Goal: Use online tool/utility

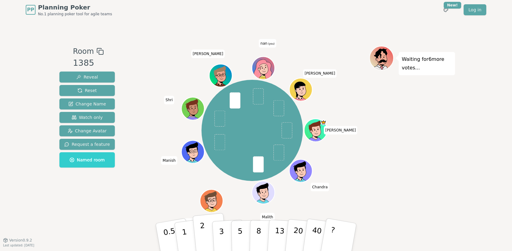
click at [205, 230] on button "2" at bounding box center [210, 237] width 35 height 49
